Goal: Find specific page/section: Find specific page/section

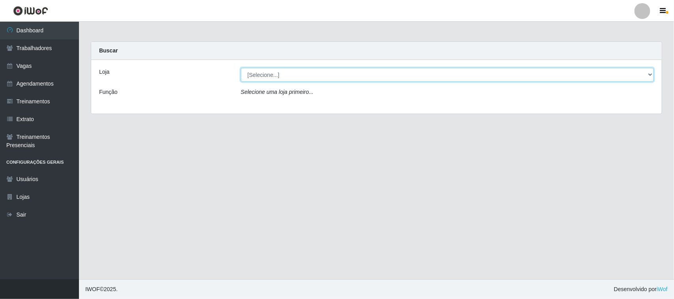
click at [649, 75] on select "[Selecione...] Nordestão - [GEOGRAPHIC_DATA]" at bounding box center [447, 75] width 413 height 14
select select "420"
click at [241, 68] on select "[Selecione...] Nordestão - [GEOGRAPHIC_DATA]" at bounding box center [447, 75] width 413 height 14
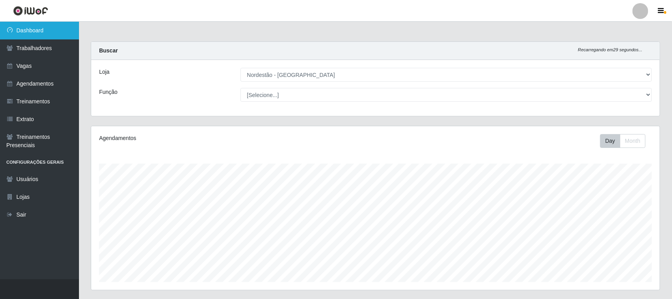
click at [30, 30] on link "Dashboard" at bounding box center [39, 31] width 79 height 18
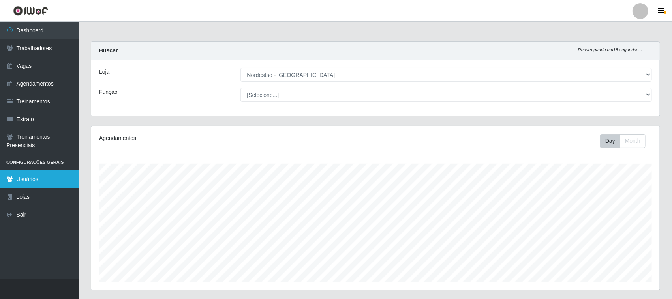
click at [28, 178] on link "Usuários" at bounding box center [39, 179] width 79 height 18
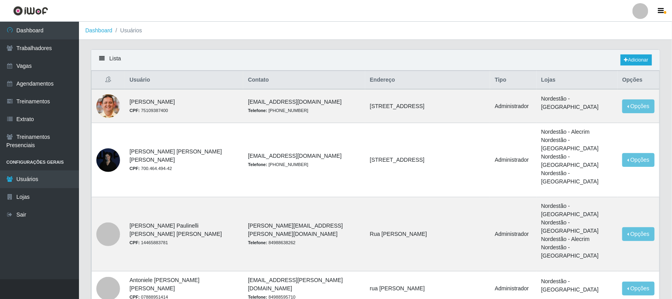
click at [638, 12] on div at bounding box center [640, 11] width 16 height 16
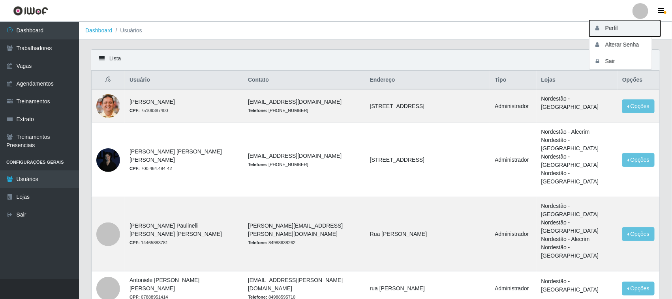
click at [620, 28] on button "Perfil" at bounding box center [624, 28] width 71 height 17
